Goal: Transaction & Acquisition: Download file/media

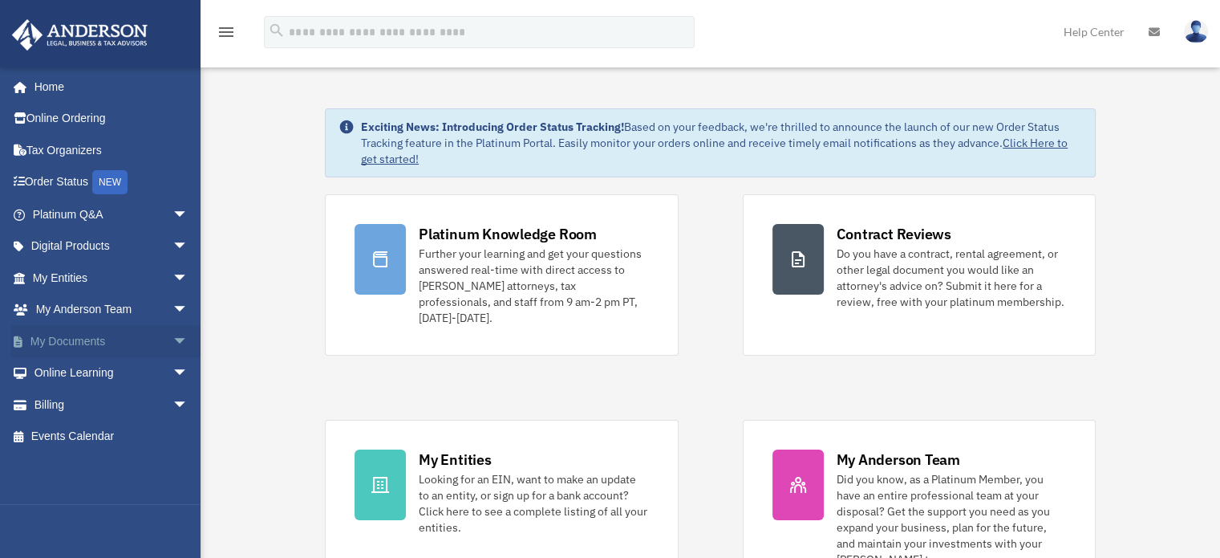
click at [99, 341] on link "My Documents arrow_drop_down" at bounding box center [111, 341] width 201 height 32
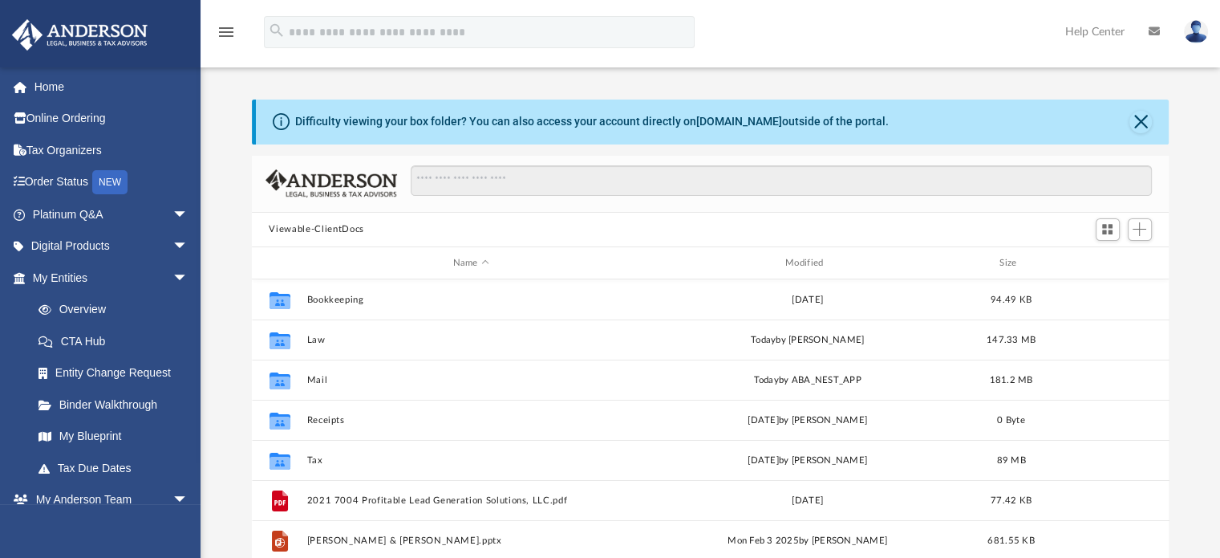
scroll to position [352, 905]
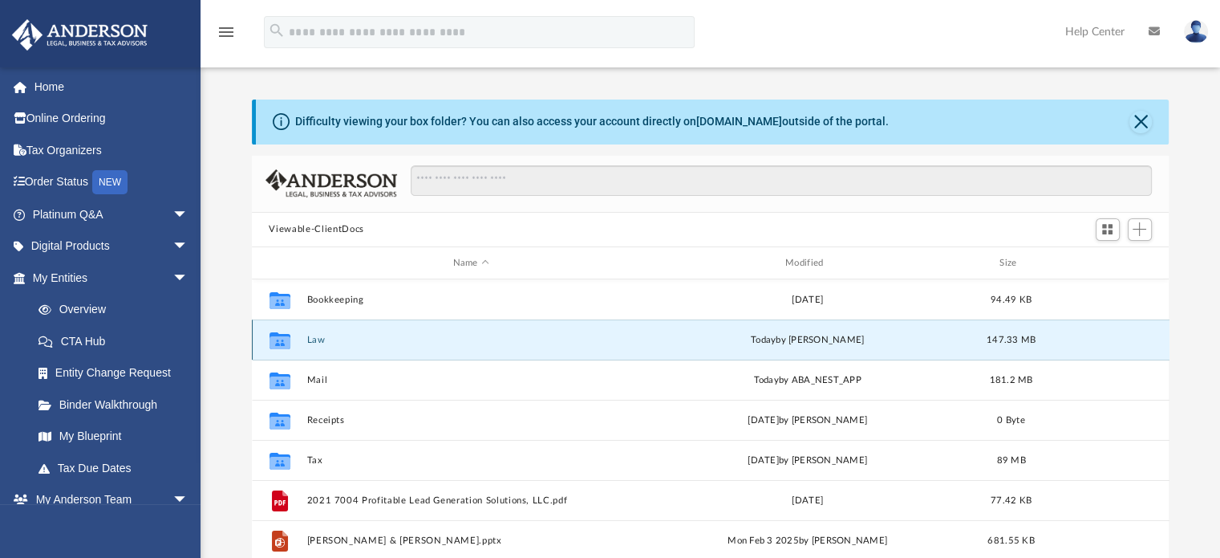
click at [311, 339] on button "Law" at bounding box center [471, 340] width 329 height 10
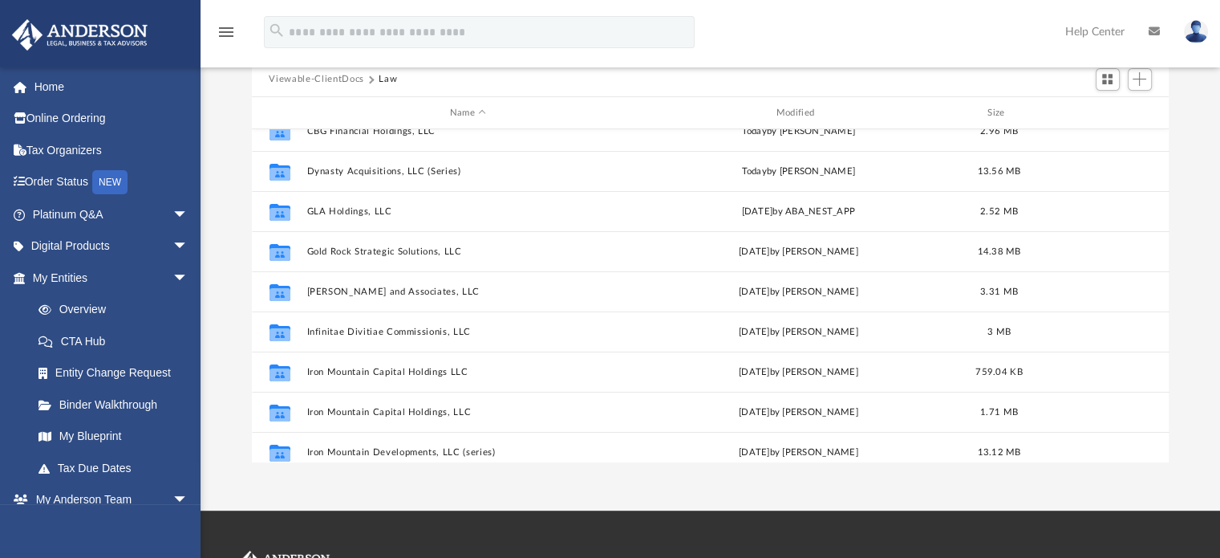
scroll to position [298, 0]
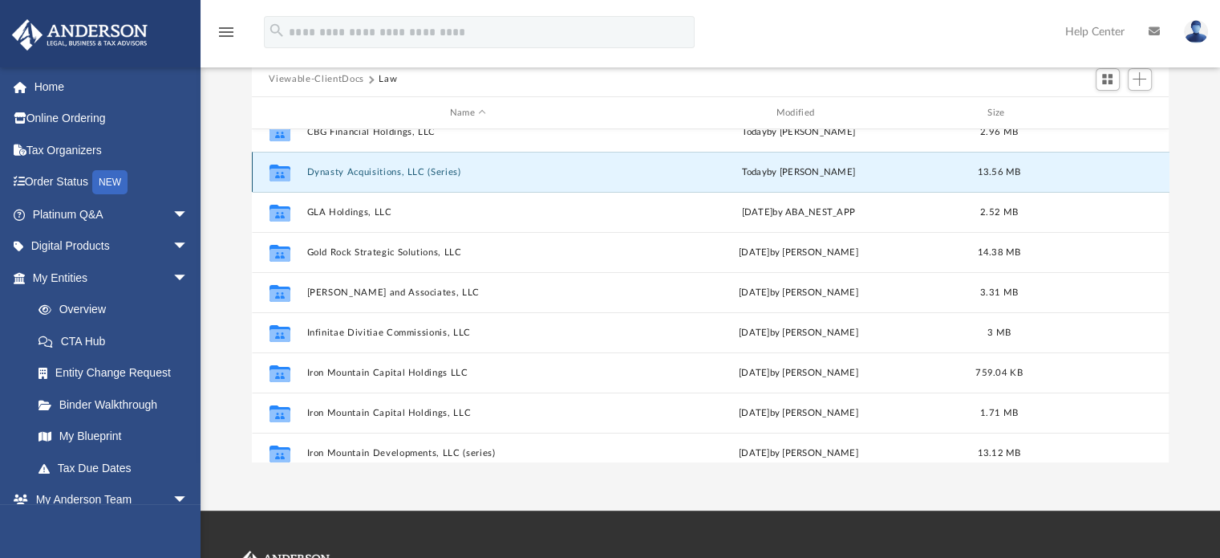
click at [394, 173] on button "Dynasty Acquisitions, LLC (Series)" at bounding box center [468, 172] width 323 height 10
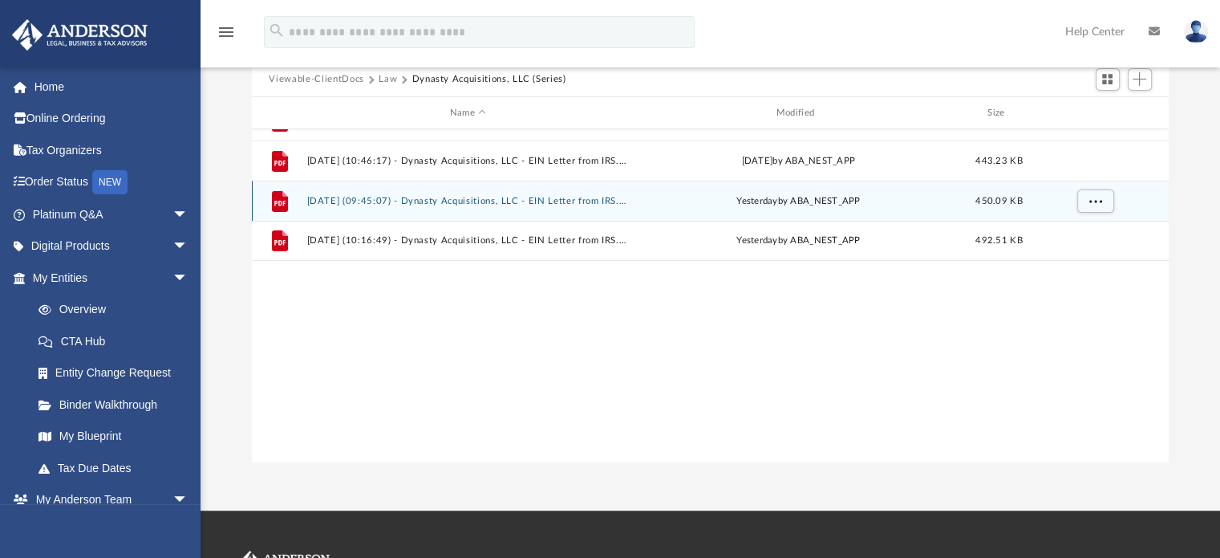
scroll to position [0, 0]
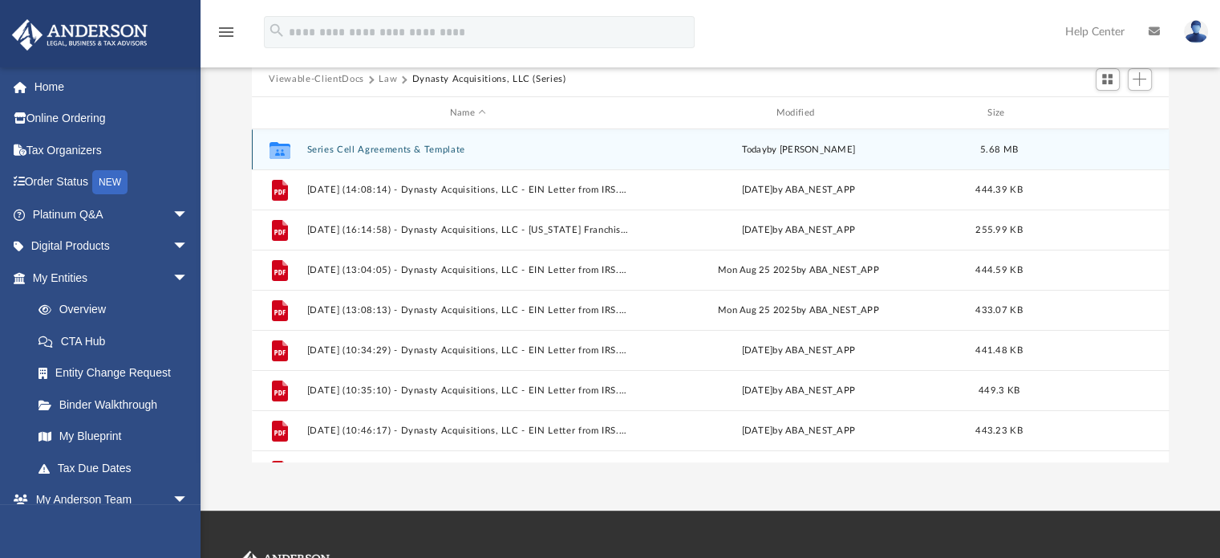
click at [370, 142] on div "Collaborated Folder Series Cell Agreements & Template [DATE] by [PERSON_NAME] 5…" at bounding box center [711, 149] width 918 height 40
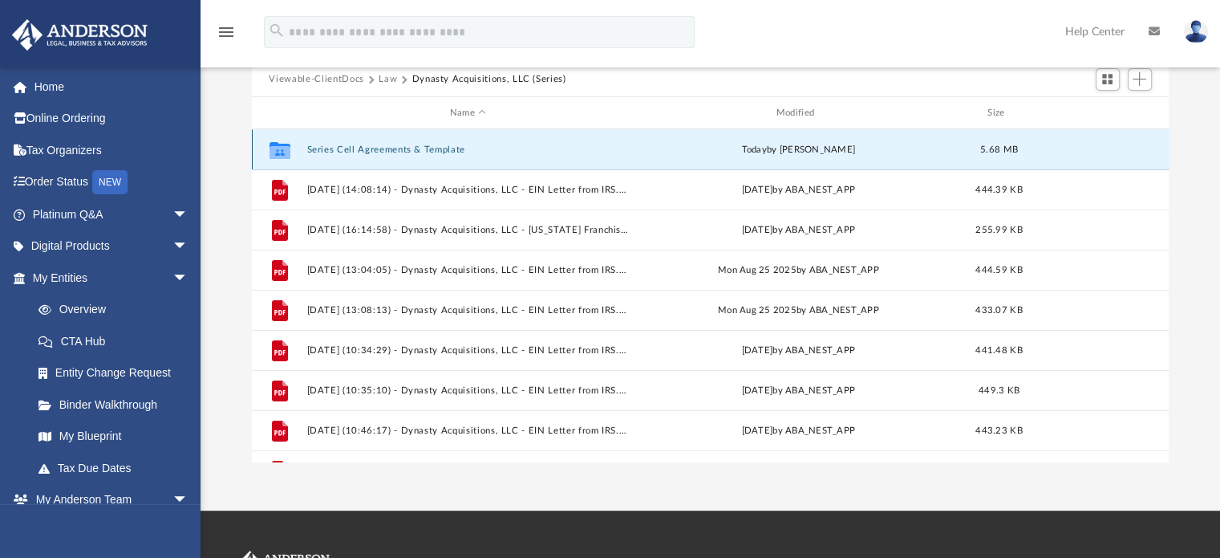
click at [384, 152] on button "Series Cell Agreements & Template" at bounding box center [468, 149] width 323 height 10
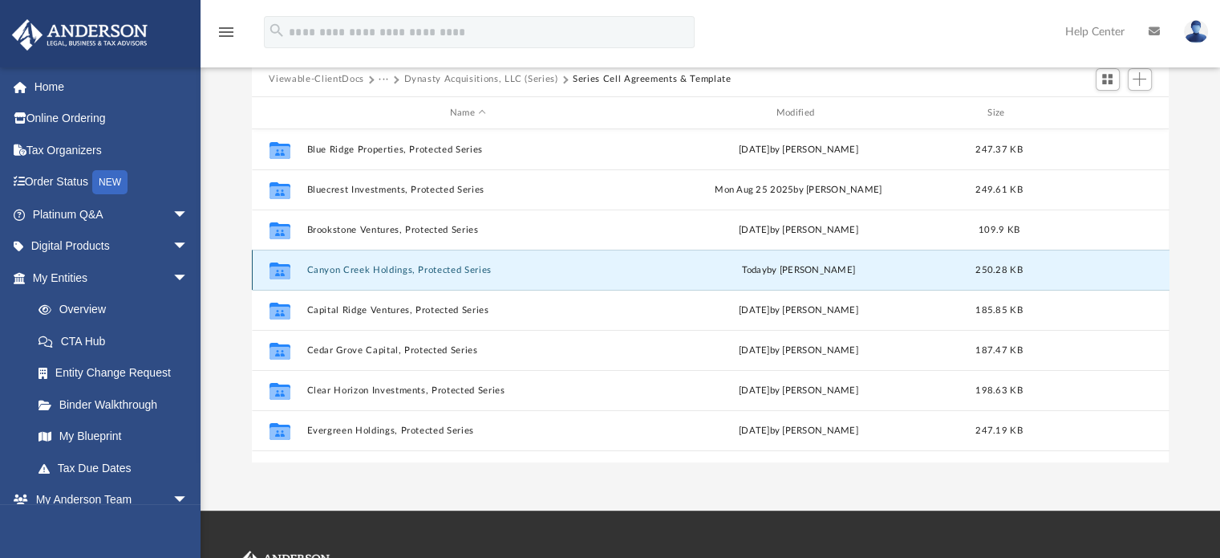
click at [400, 265] on button "Canyon Creek Holdings, Protected Series" at bounding box center [468, 270] width 323 height 10
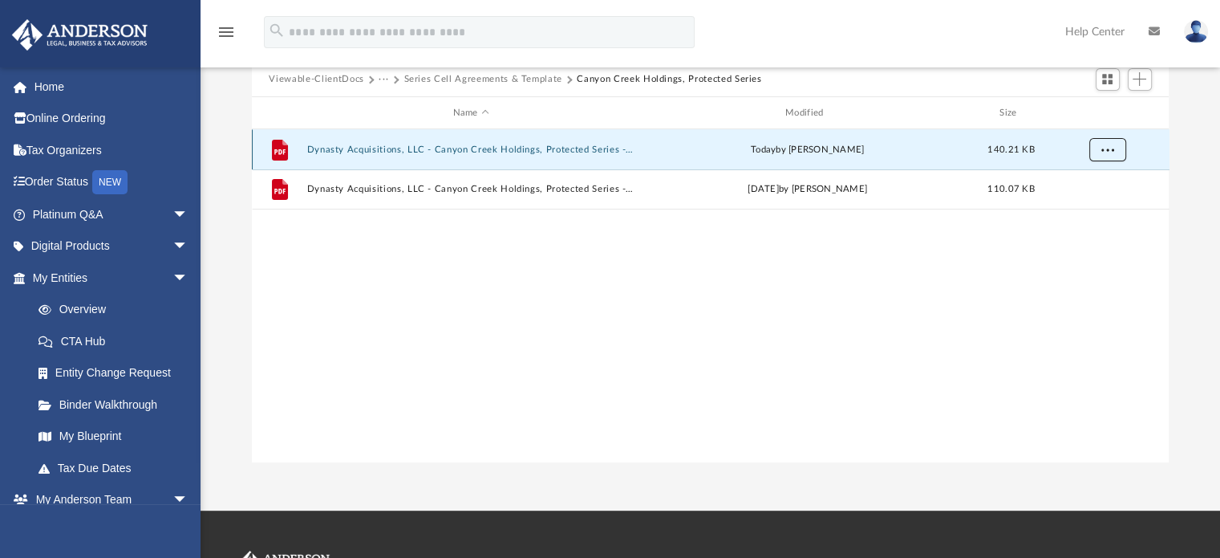
click at [1116, 157] on button "More options" at bounding box center [1107, 150] width 37 height 24
click at [1078, 208] on li "Download" at bounding box center [1093, 207] width 47 height 17
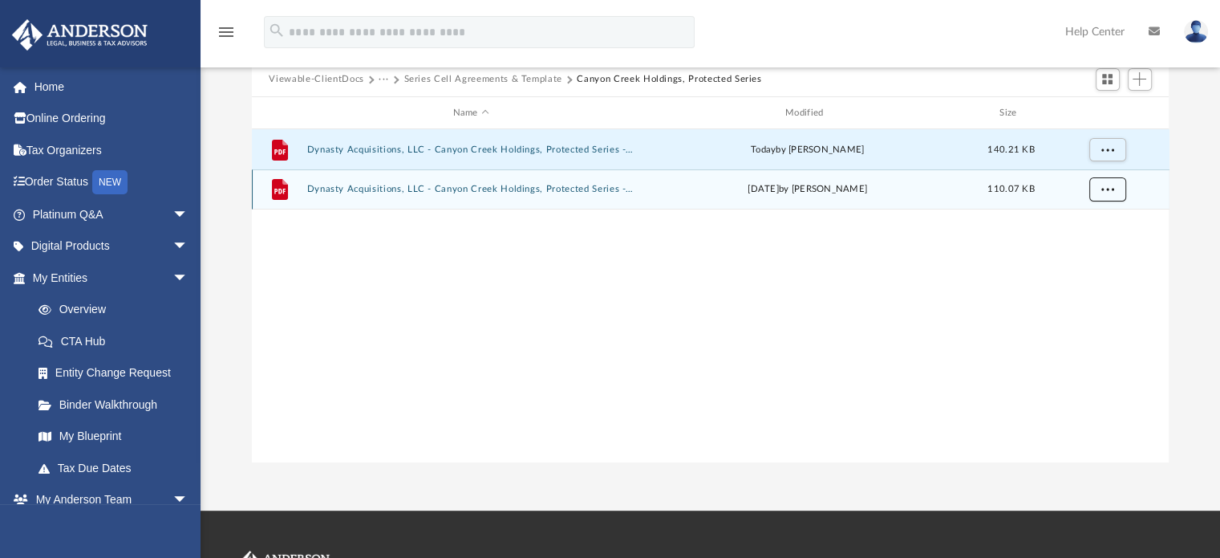
click at [1108, 189] on span "More options" at bounding box center [1107, 189] width 13 height 9
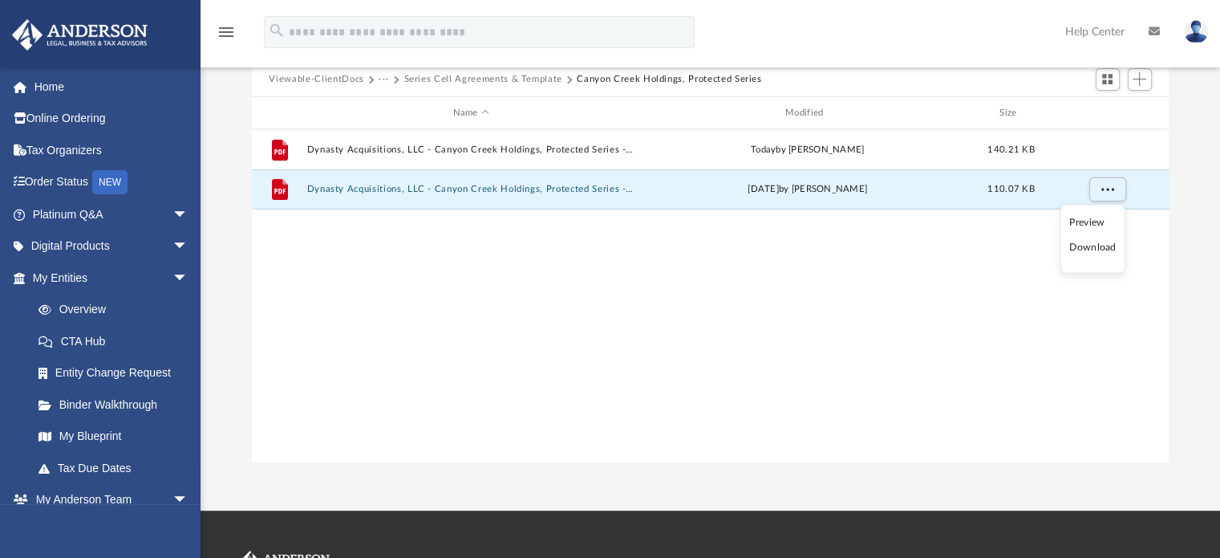
click at [1078, 245] on li "Download" at bounding box center [1093, 247] width 47 height 17
click at [539, 77] on button "Series Cell Agreements & Template" at bounding box center [483, 79] width 158 height 14
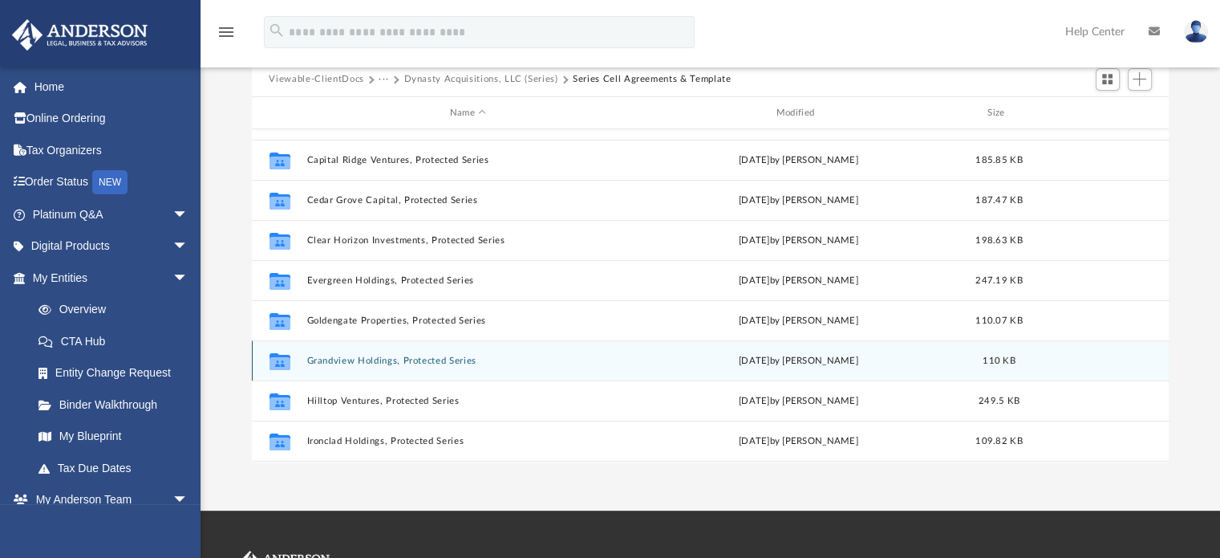
scroll to position [151, 0]
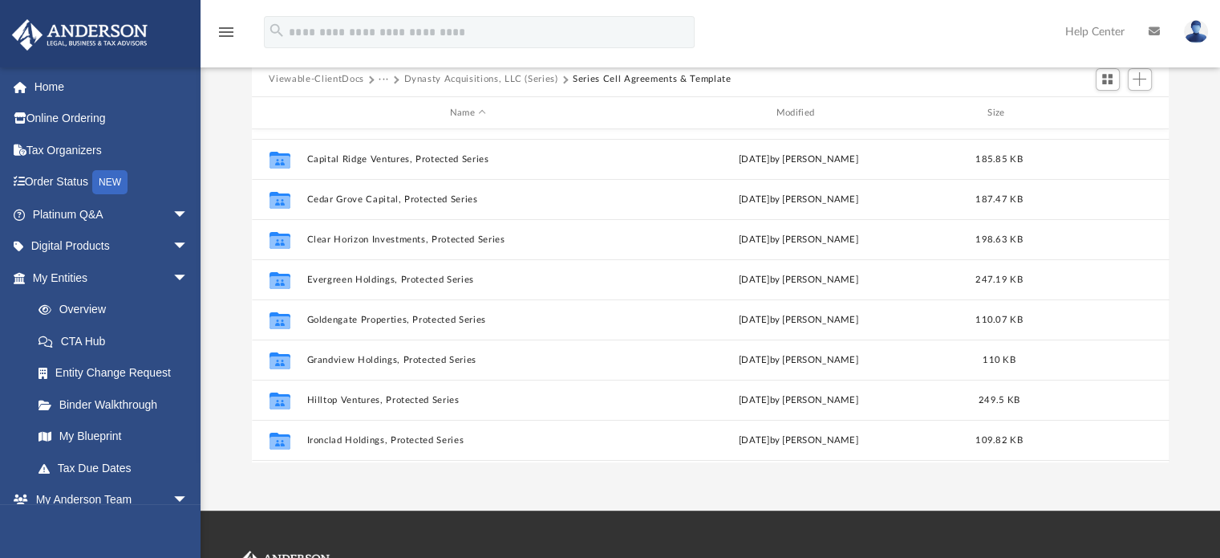
click at [799, 481] on div "App [PERSON_NAME][EMAIL_ADDRESS][DOMAIN_NAME] Sign Out [PERSON_NAME][EMAIL_ADDR…" at bounding box center [610, 180] width 1220 height 660
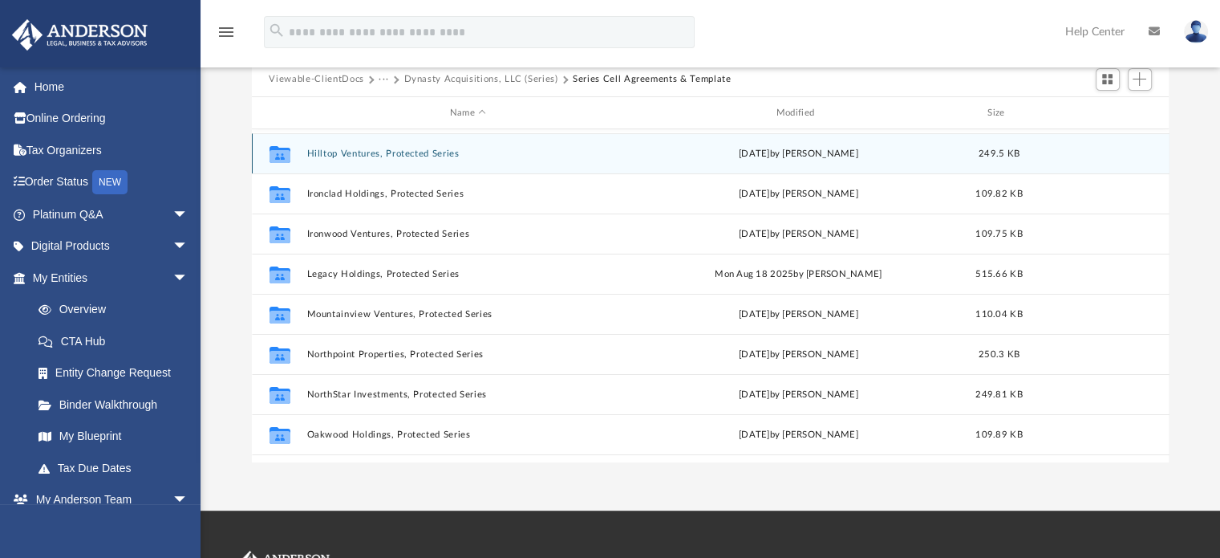
scroll to position [398, 0]
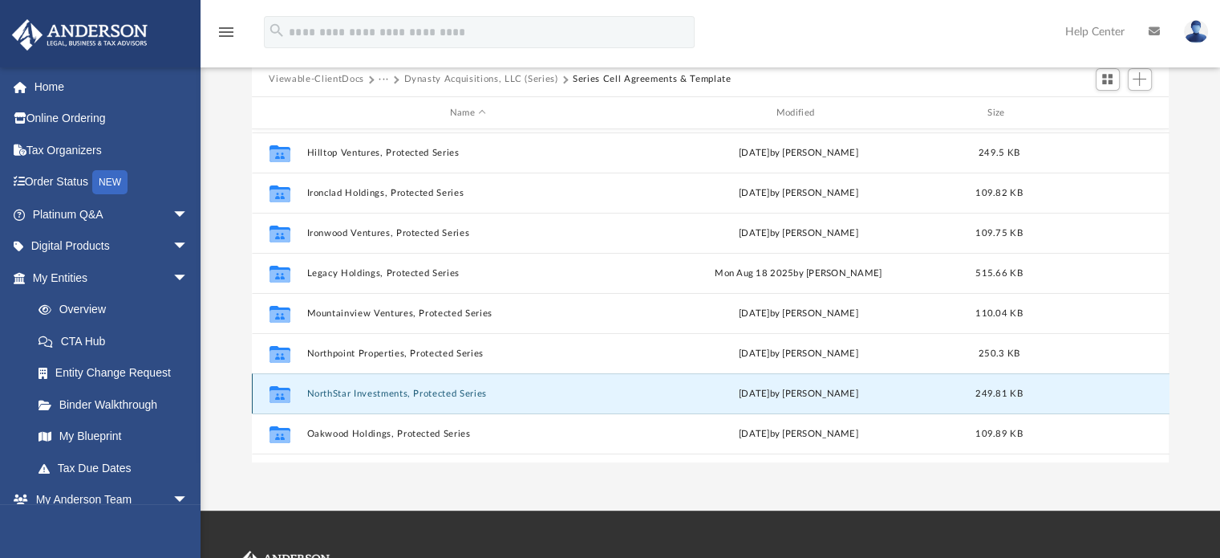
click at [428, 394] on button "NorthStar Investments, Protected Series" at bounding box center [468, 393] width 323 height 10
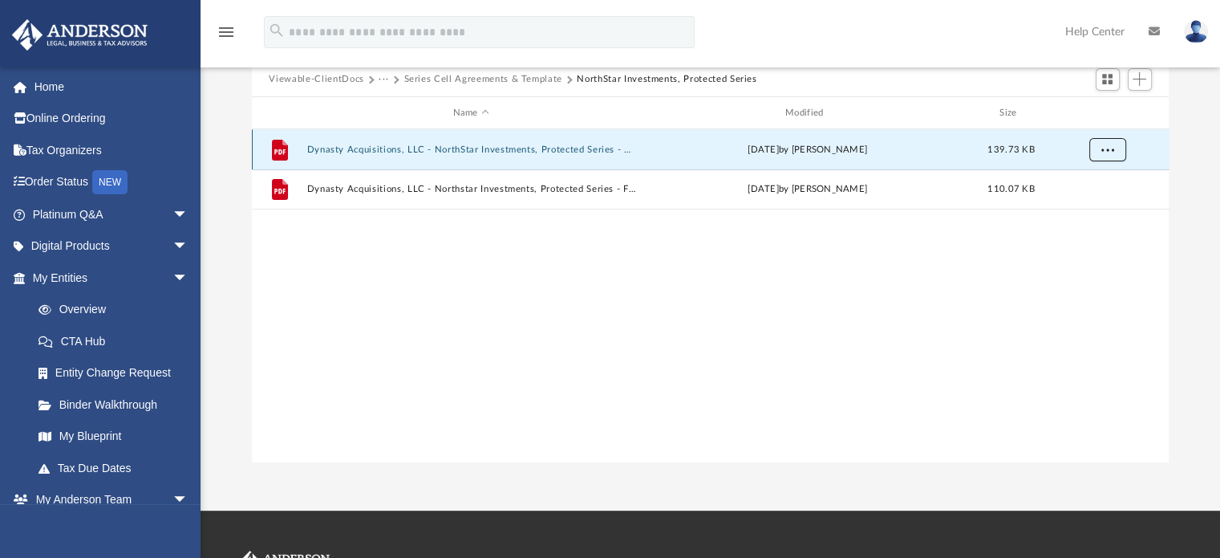
click at [1110, 158] on button "More options" at bounding box center [1107, 150] width 37 height 24
click at [1082, 210] on li "Download" at bounding box center [1093, 207] width 47 height 17
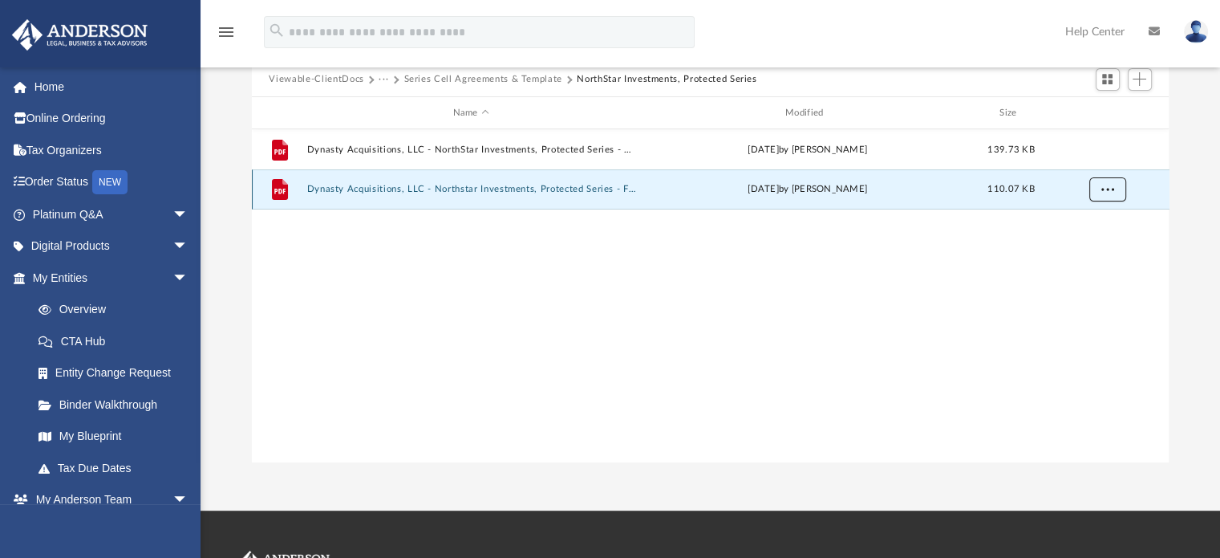
click at [1109, 189] on span "More options" at bounding box center [1107, 189] width 13 height 9
click at [1089, 244] on li "Download" at bounding box center [1093, 247] width 47 height 17
click at [555, 78] on button "Series Cell Agreements & Template" at bounding box center [483, 79] width 158 height 14
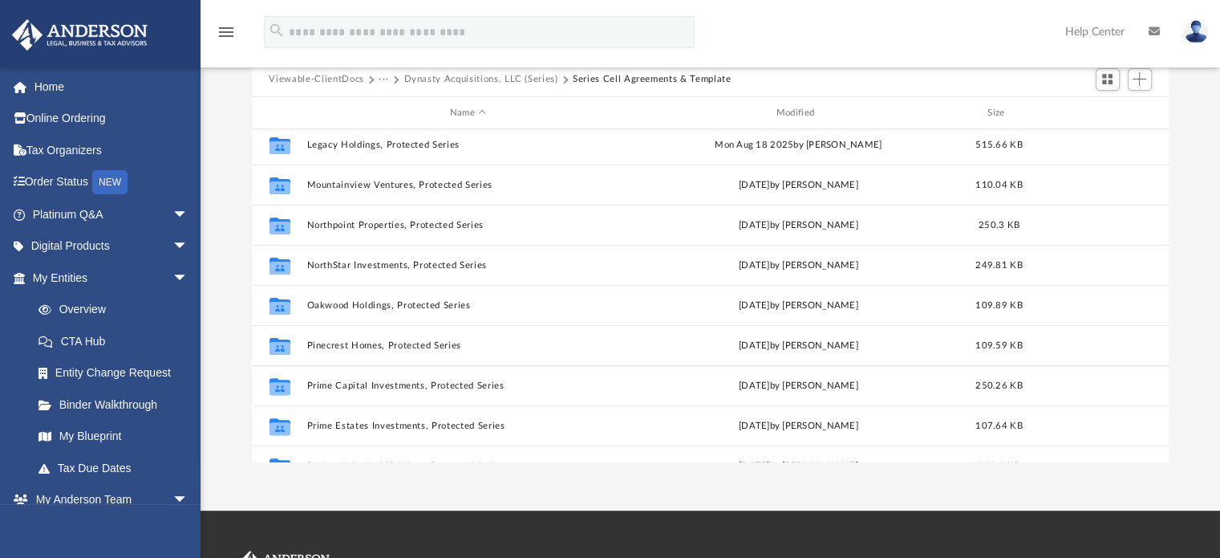
scroll to position [532, 0]
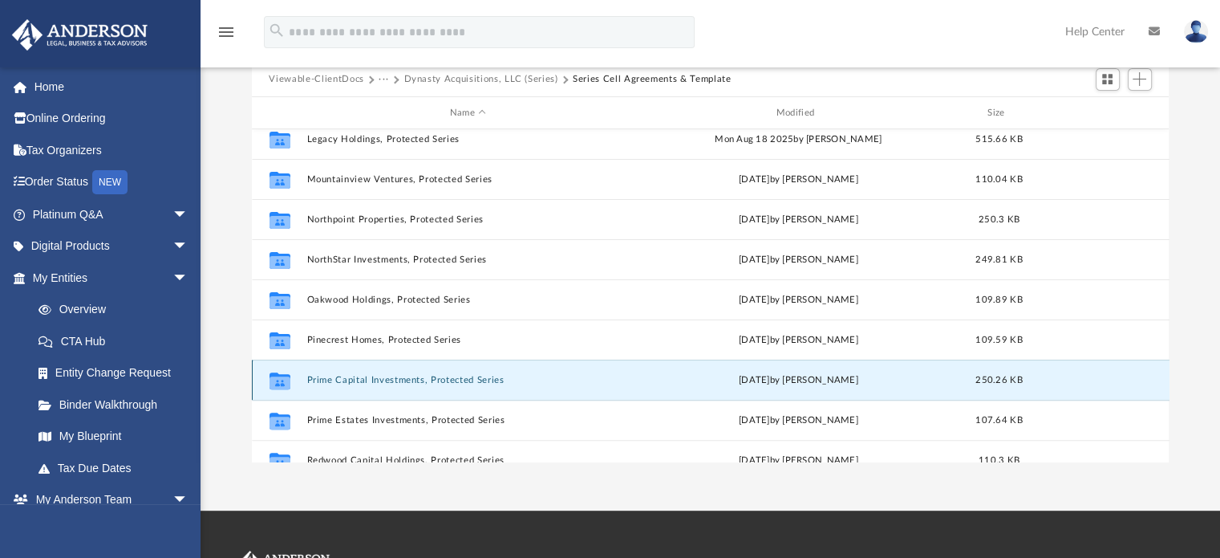
click at [433, 381] on button "Prime Capital Investments, Protected Series" at bounding box center [468, 380] width 323 height 10
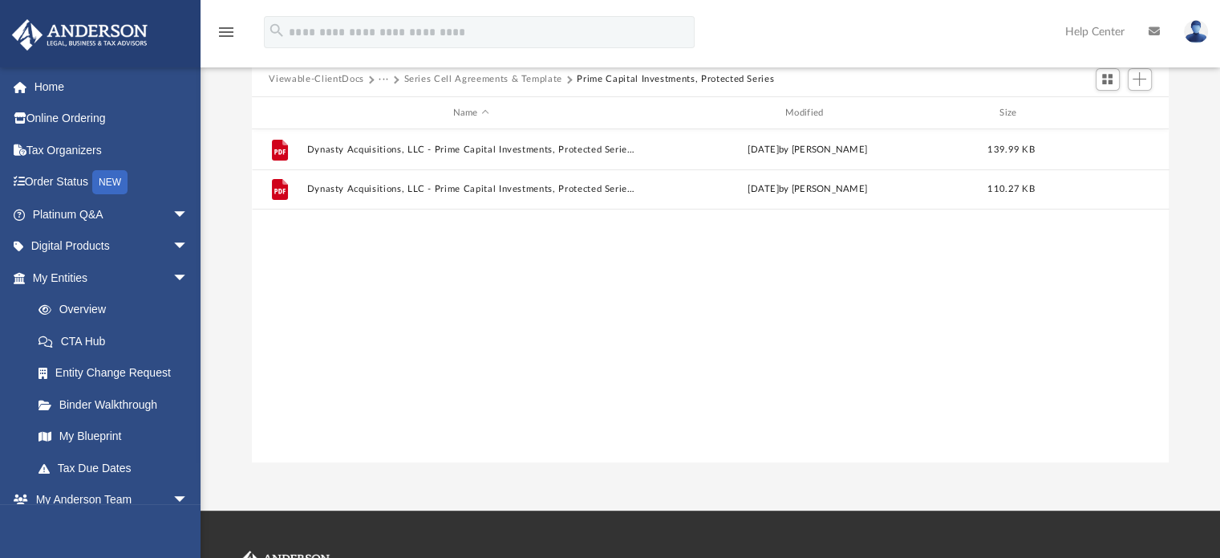
scroll to position [0, 0]
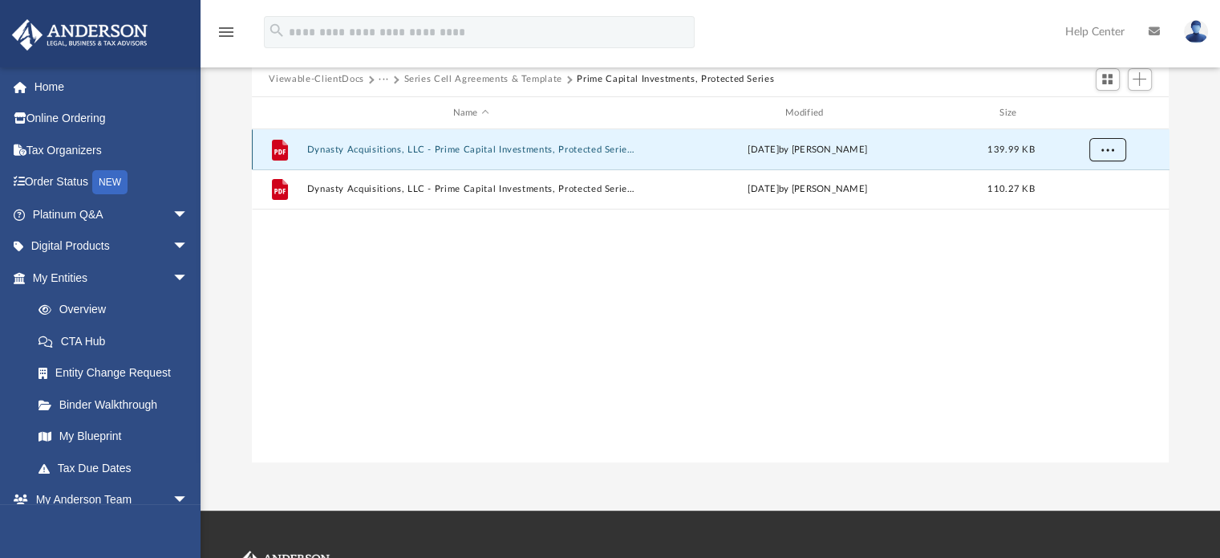
click at [1101, 152] on span "More options" at bounding box center [1107, 149] width 13 height 9
click at [1078, 209] on li "Download" at bounding box center [1093, 207] width 47 height 17
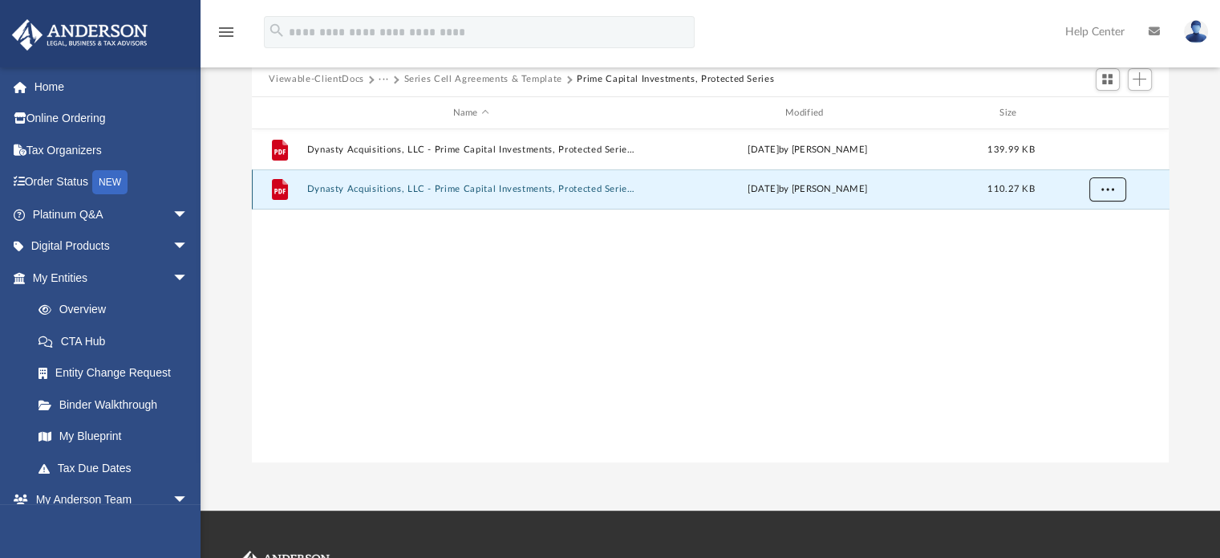
click at [1117, 184] on button "More options" at bounding box center [1107, 190] width 37 height 24
click at [1082, 245] on li "Download" at bounding box center [1093, 247] width 47 height 17
click at [814, 232] on div "File Dynasty Acquisitions, LLC - Prime Capital Investments, Protected Series - …" at bounding box center [711, 295] width 918 height 332
click at [536, 76] on button "Series Cell Agreements & Template" at bounding box center [483, 79] width 158 height 14
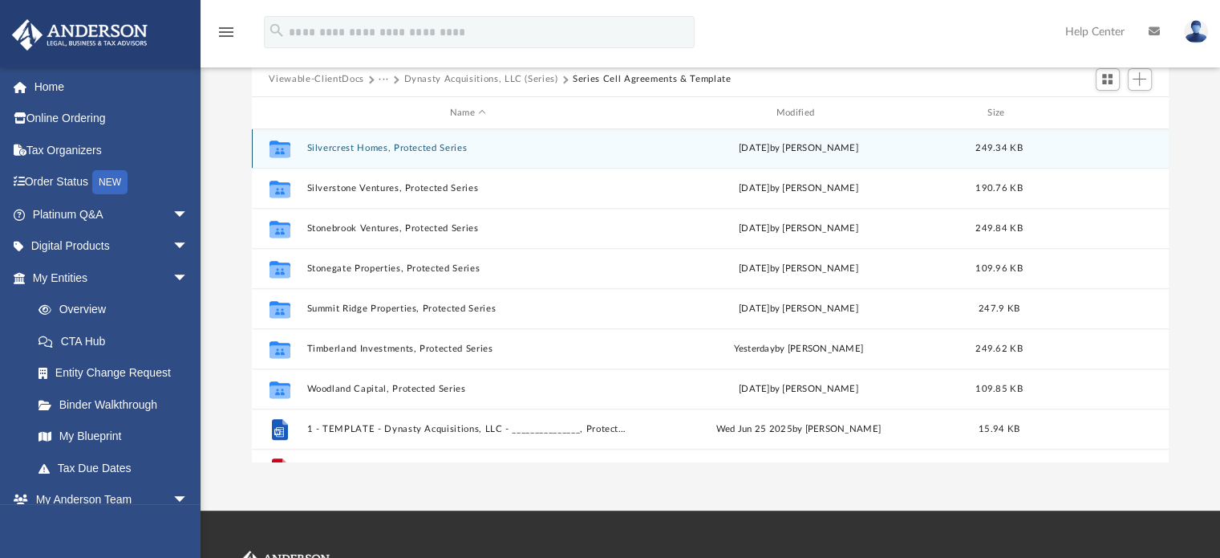
scroll to position [927, 0]
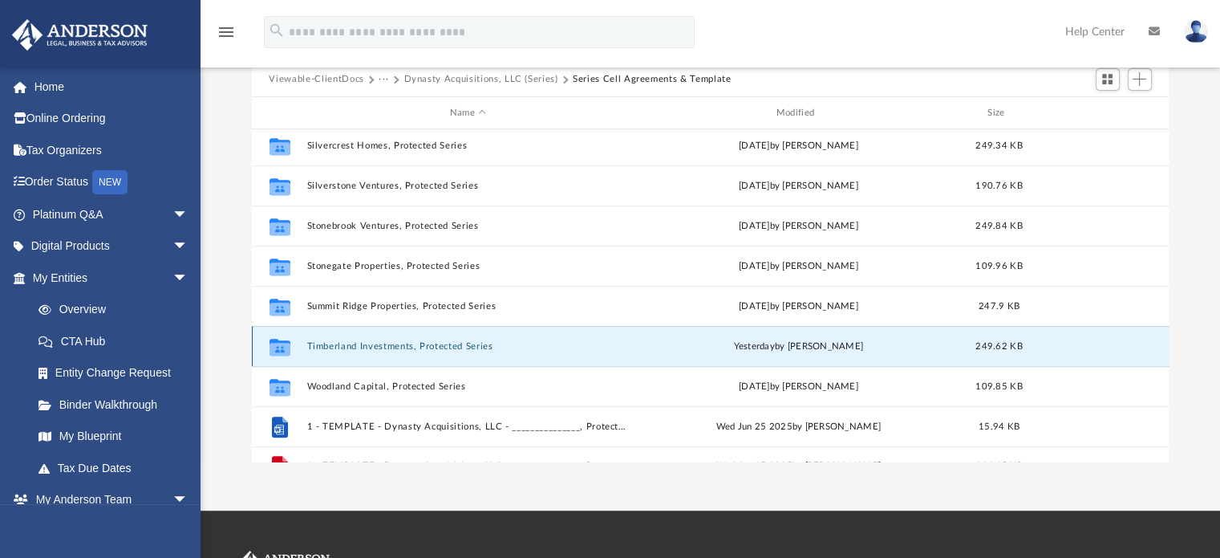
click at [401, 343] on button "Timberland Investments, Protected Series" at bounding box center [468, 346] width 323 height 10
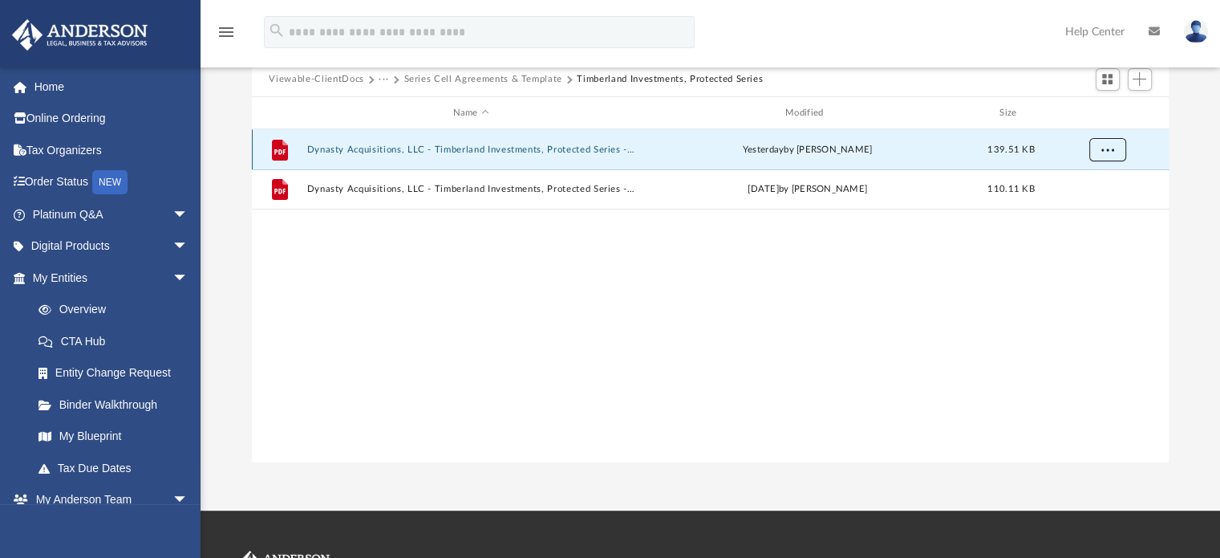
click at [1107, 144] on button "More options" at bounding box center [1107, 150] width 37 height 24
click at [1082, 204] on li "Download" at bounding box center [1093, 207] width 47 height 17
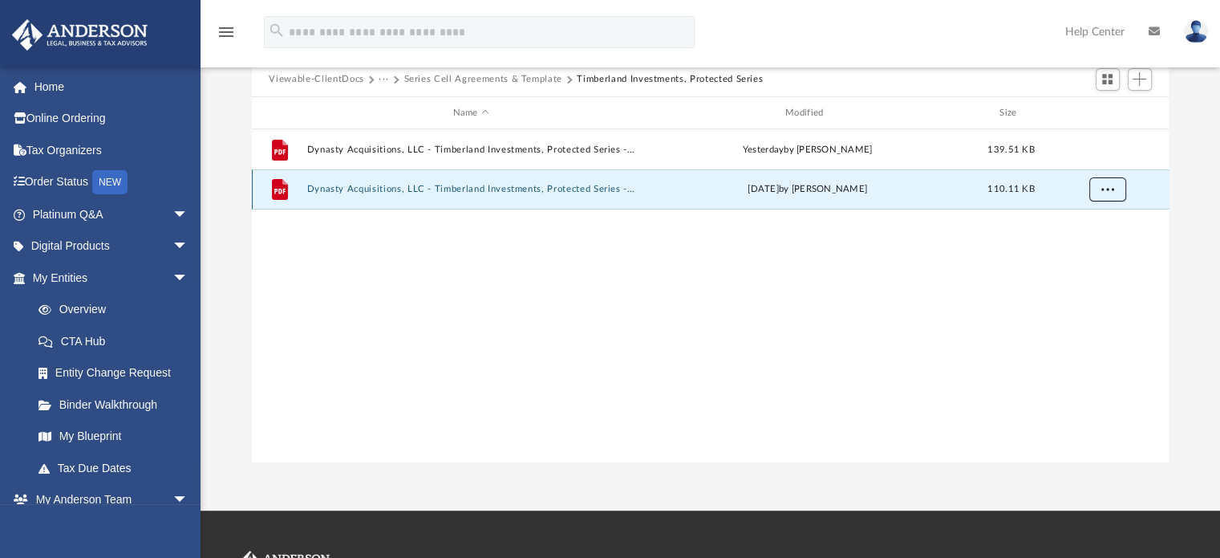
click at [1114, 189] on button "More options" at bounding box center [1107, 190] width 37 height 24
click at [786, 301] on div "File Dynasty Acquisitions, LLC - Timberland Investments, Protected Series - EIN…" at bounding box center [711, 295] width 918 height 332
click at [630, 193] on button "Dynasty Acquisitions, LLC - Timberland Investments, Protected Series - Filed Se…" at bounding box center [471, 190] width 329 height 10
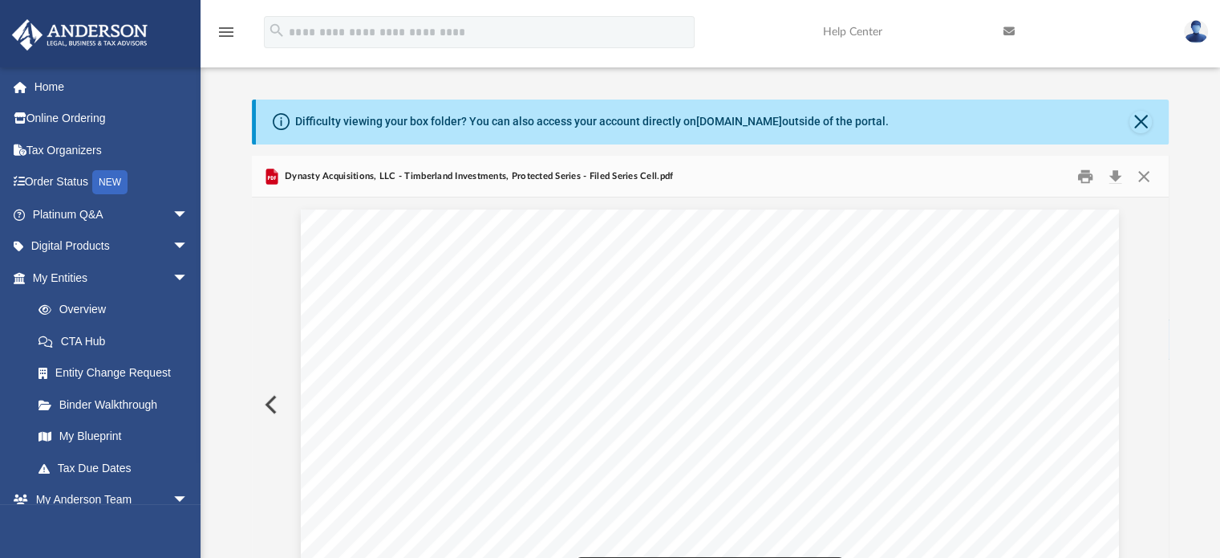
scroll to position [2, 0]
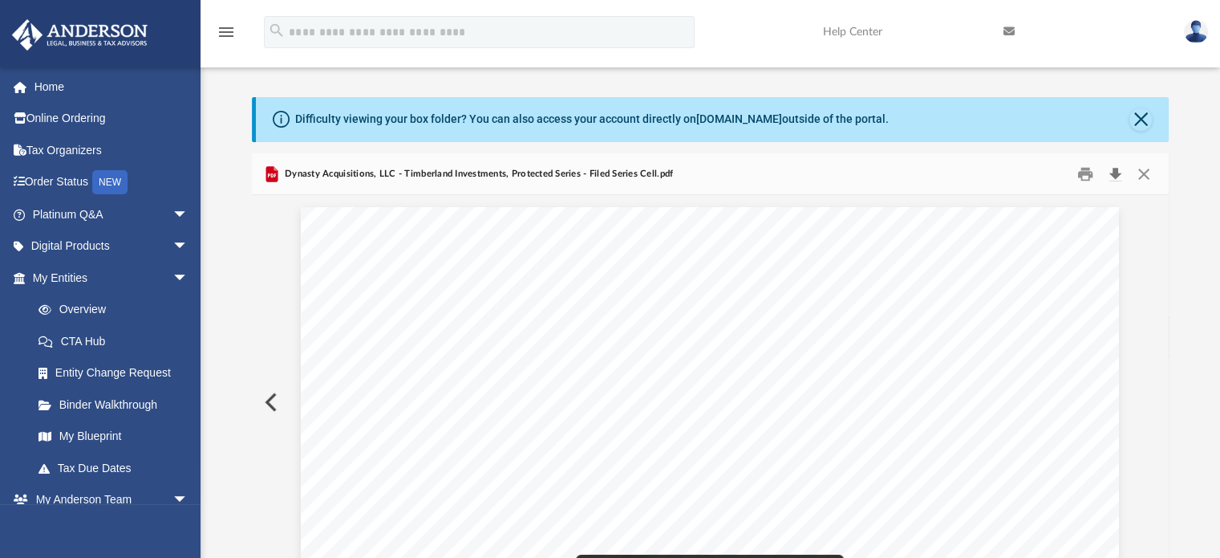
click at [1106, 174] on button "Download" at bounding box center [1116, 173] width 29 height 25
